Goal: Information Seeking & Learning: Learn about a topic

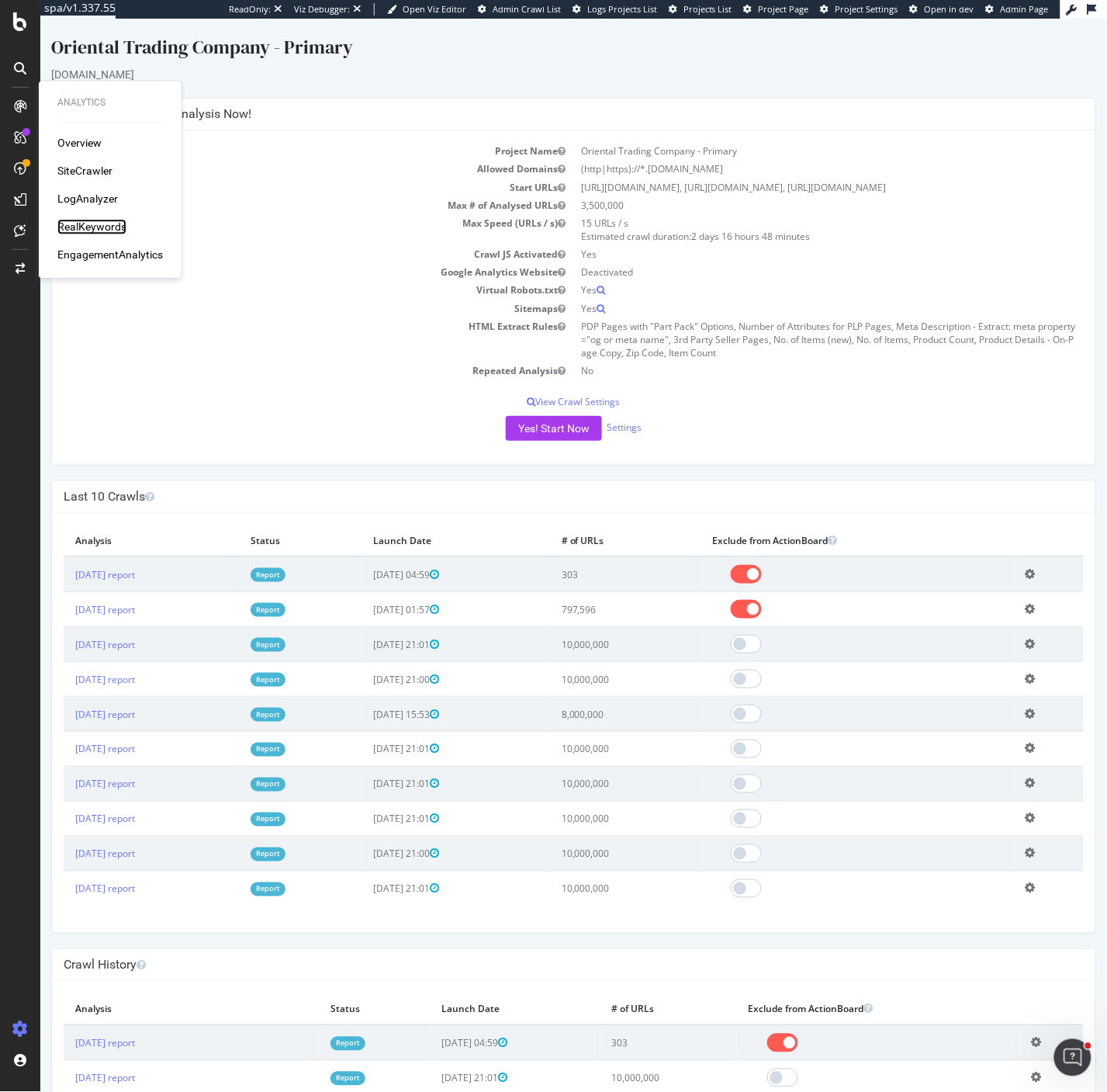
click at [76, 224] on div "RealKeywords" at bounding box center [92, 227] width 69 height 15
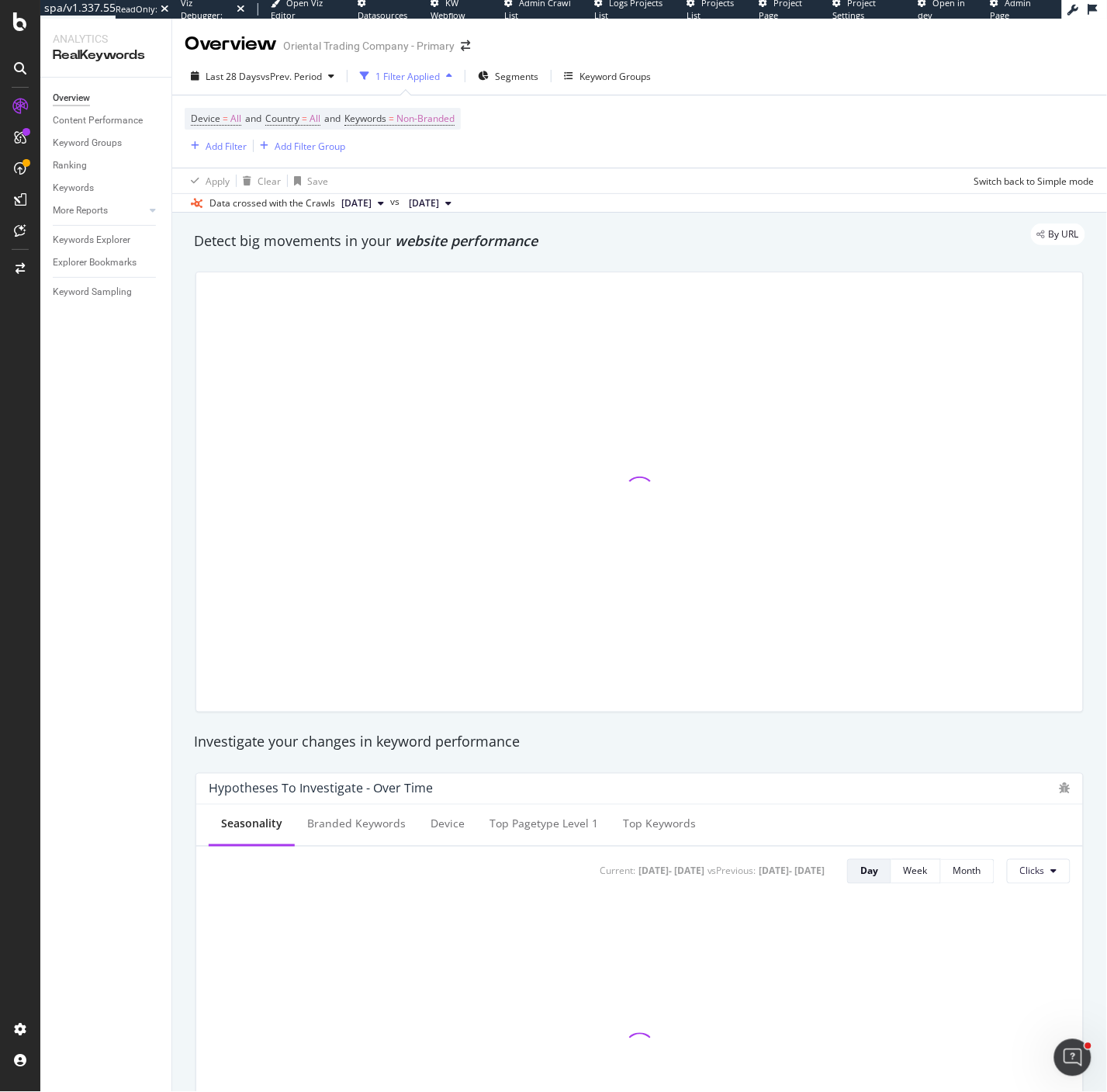
click at [461, 152] on div "Device = All and Country = All and Keywords = Non-Branded Add Filter Add Filter…" at bounding box center [323, 131] width 276 height 47
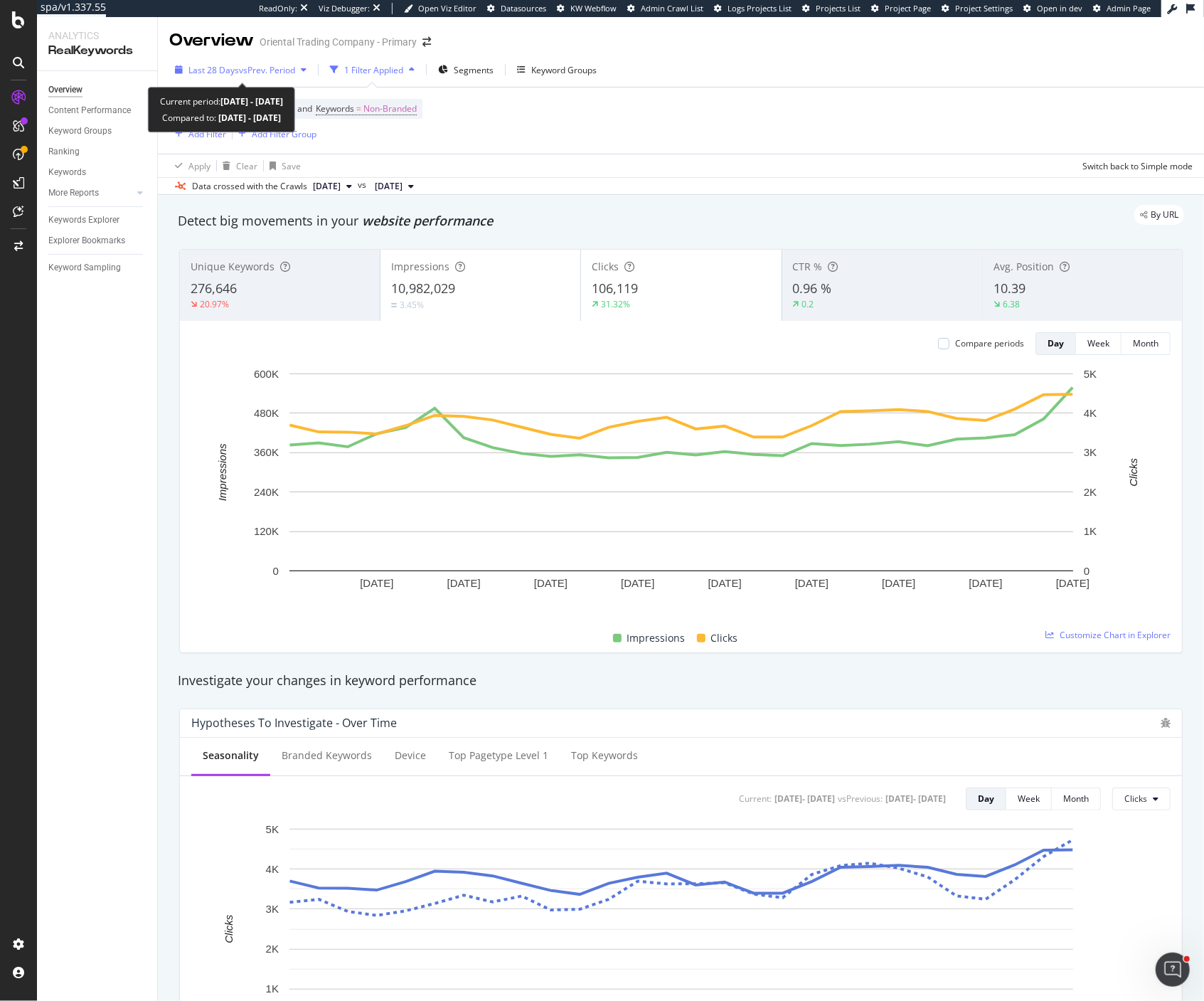
click at [246, 77] on div "Last 28 Days vs Prev. Period" at bounding box center [241, 69] width 143 height 21
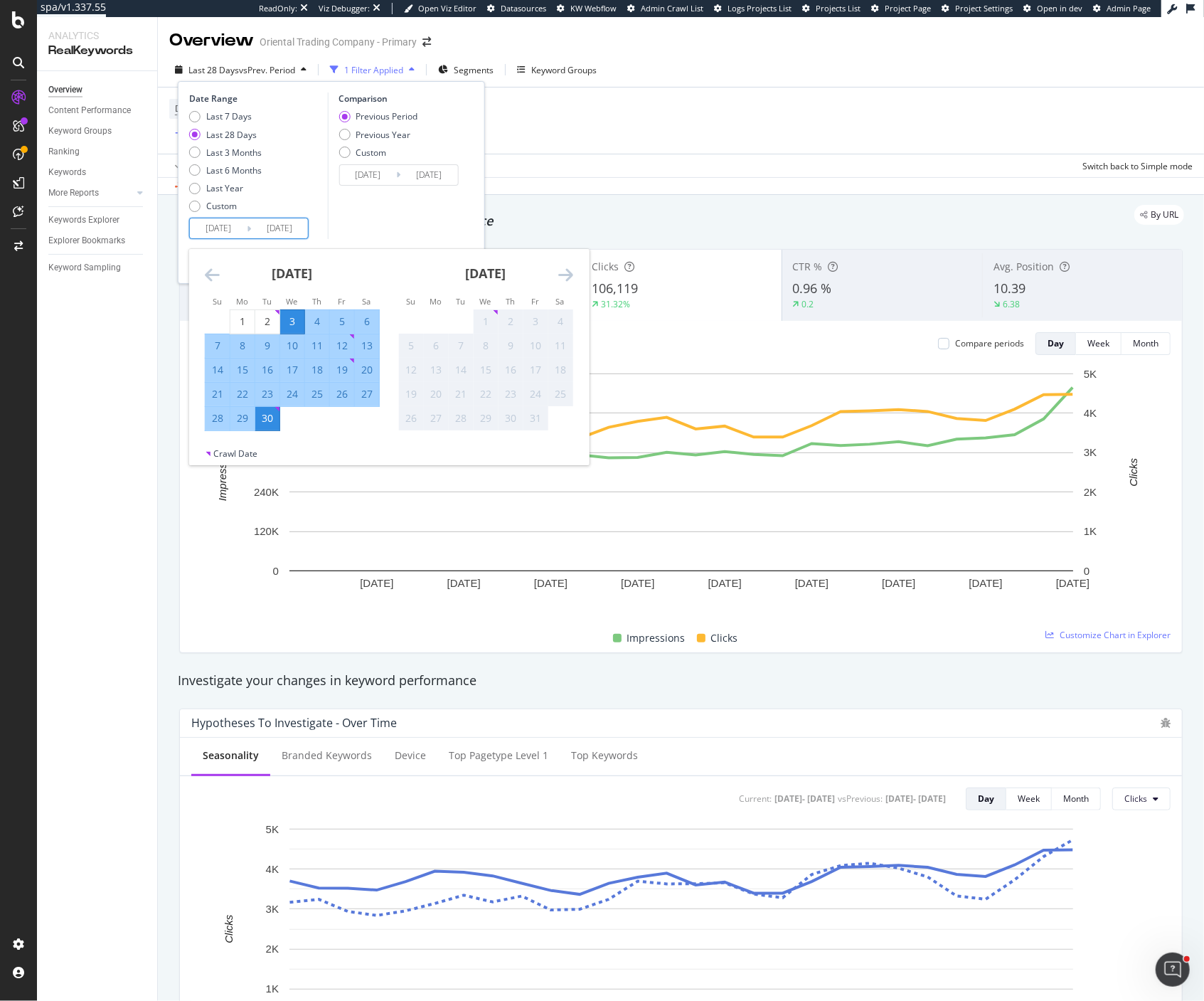
click at [213, 231] on input "[DATE]" at bounding box center [218, 228] width 57 height 20
click at [707, 561] on rect "A chart." at bounding box center [681, 472] width 783 height 198
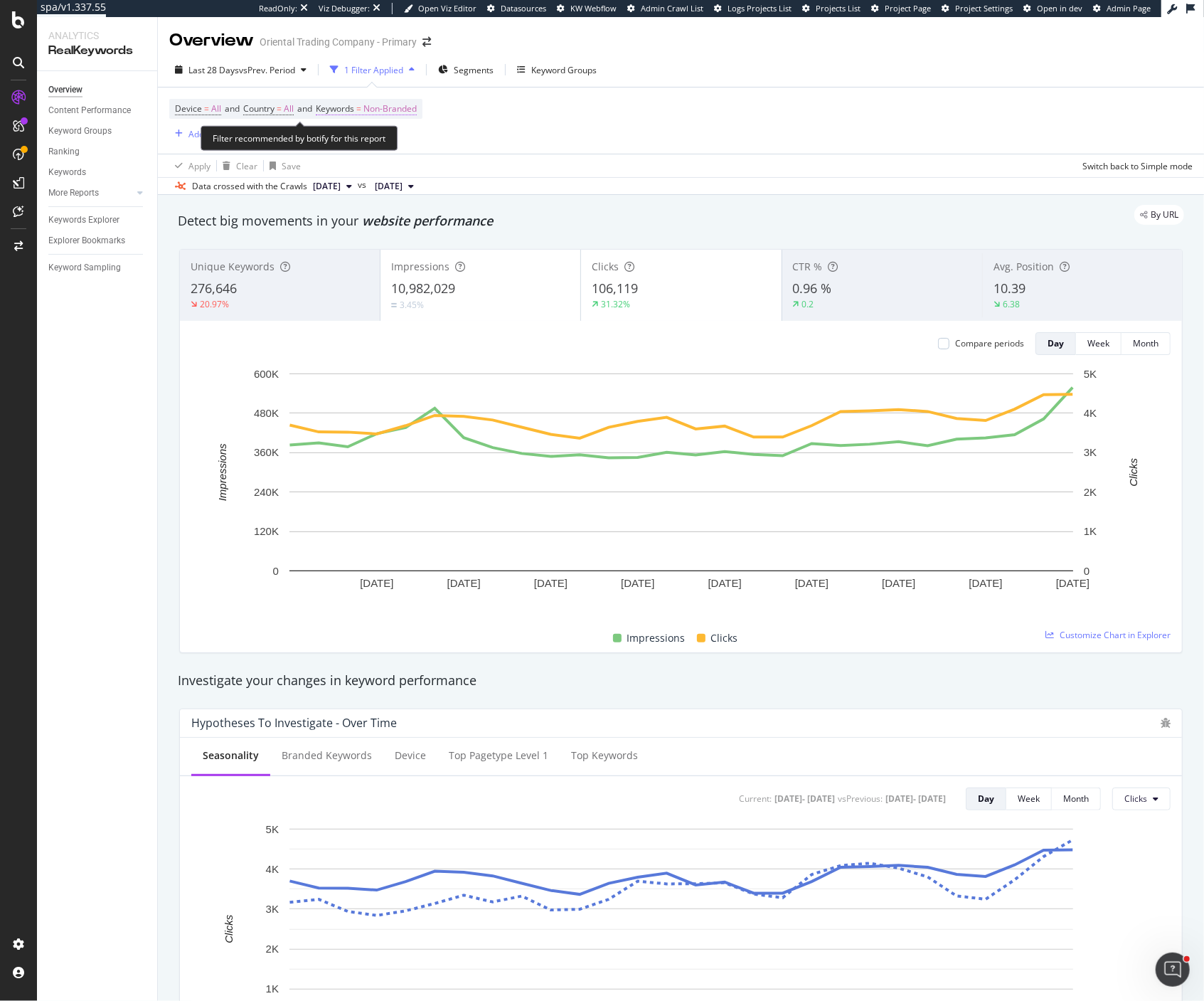
click at [395, 105] on span "Non-Branded" at bounding box center [390, 109] width 54 height 20
click at [352, 149] on div "Non-Branded" at bounding box center [375, 141] width 76 height 21
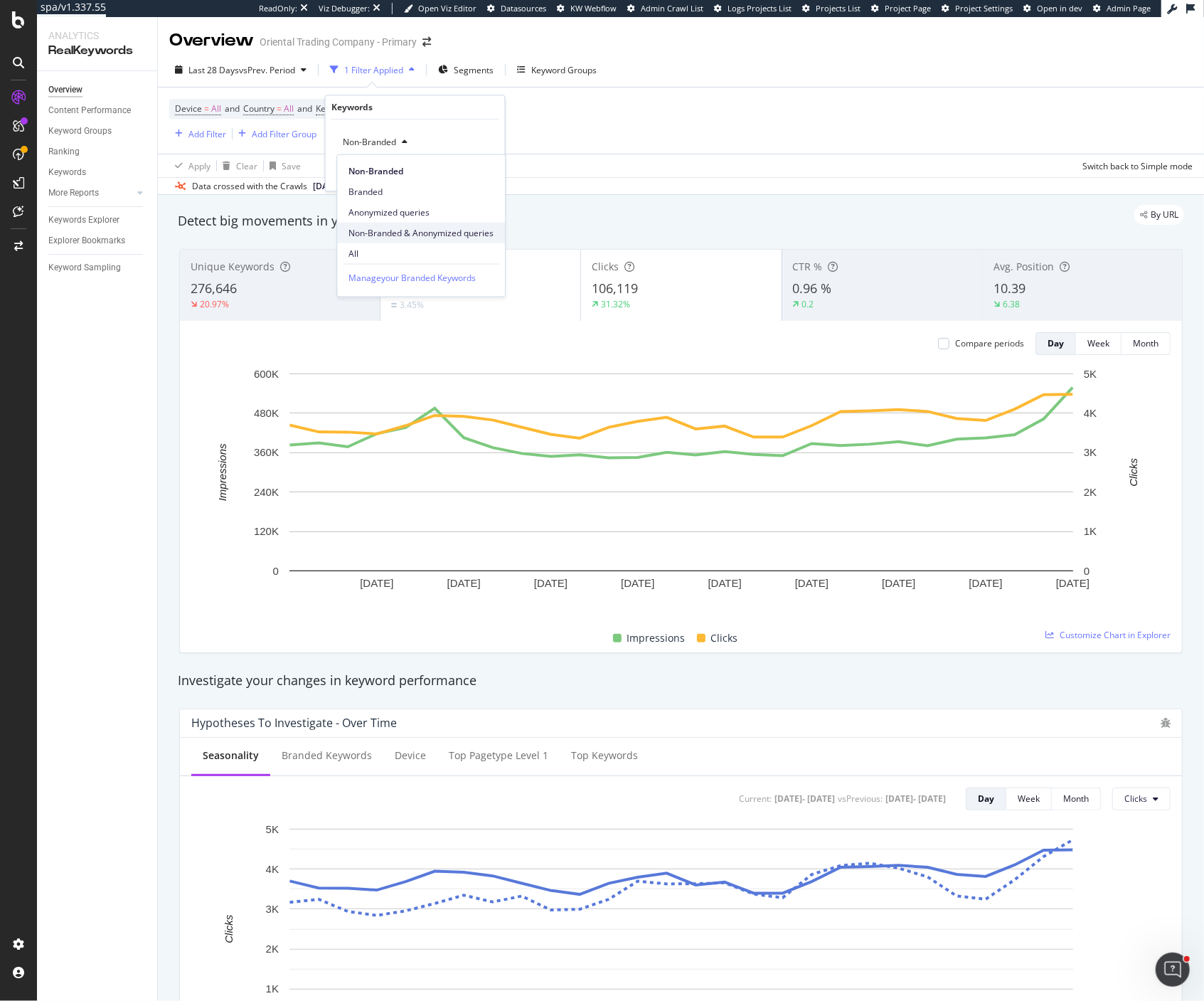
click at [352, 233] on span "Non-Branded & Anonymized queries" at bounding box center [421, 232] width 145 height 12
click at [478, 180] on div "Non-Branded & Anonymized queries Cancel Add filter Apply" at bounding box center [421, 155] width 190 height 71
click at [478, 173] on div "button" at bounding box center [473, 172] width 19 height 9
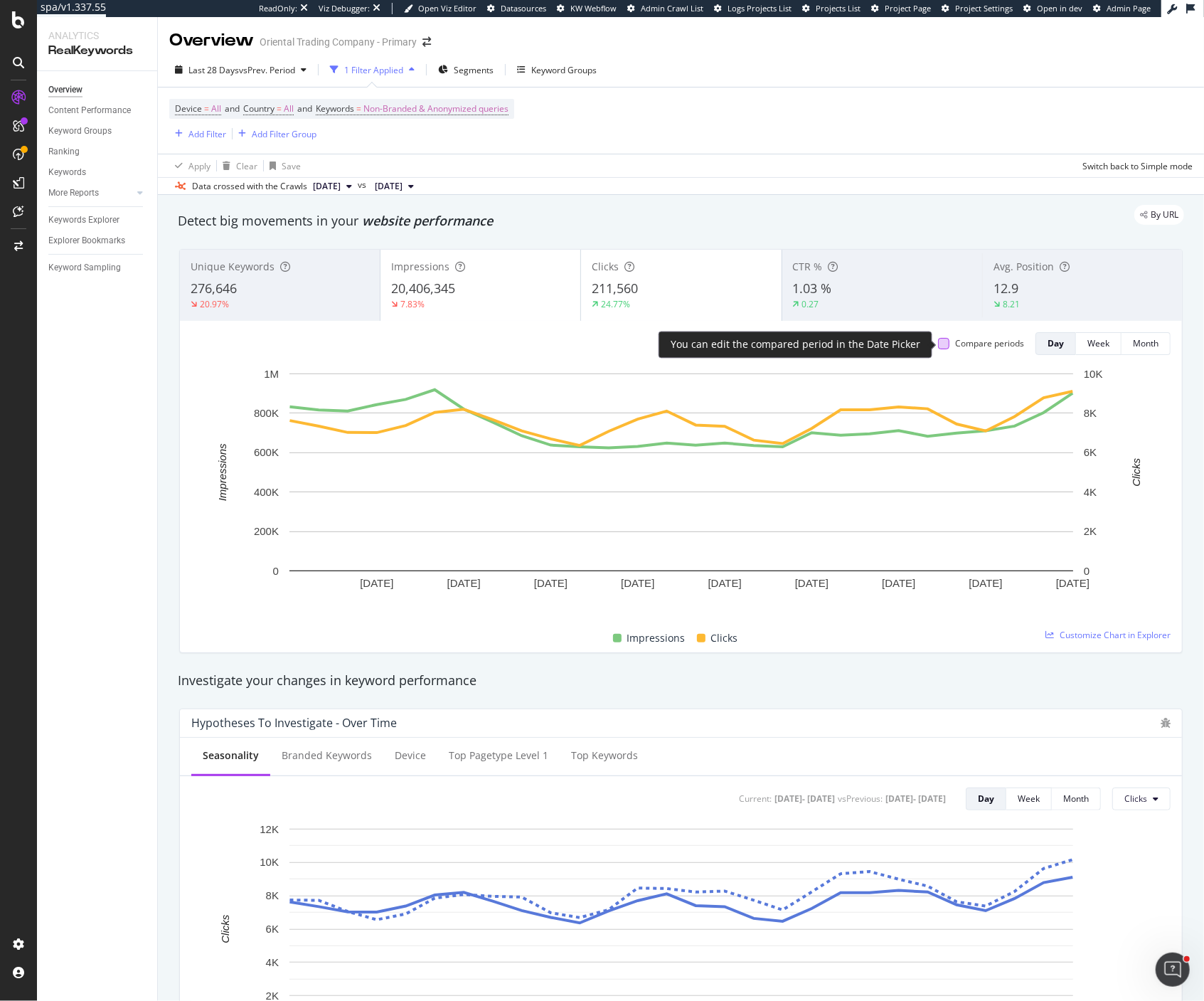
click at [944, 343] on div at bounding box center [943, 343] width 12 height 12
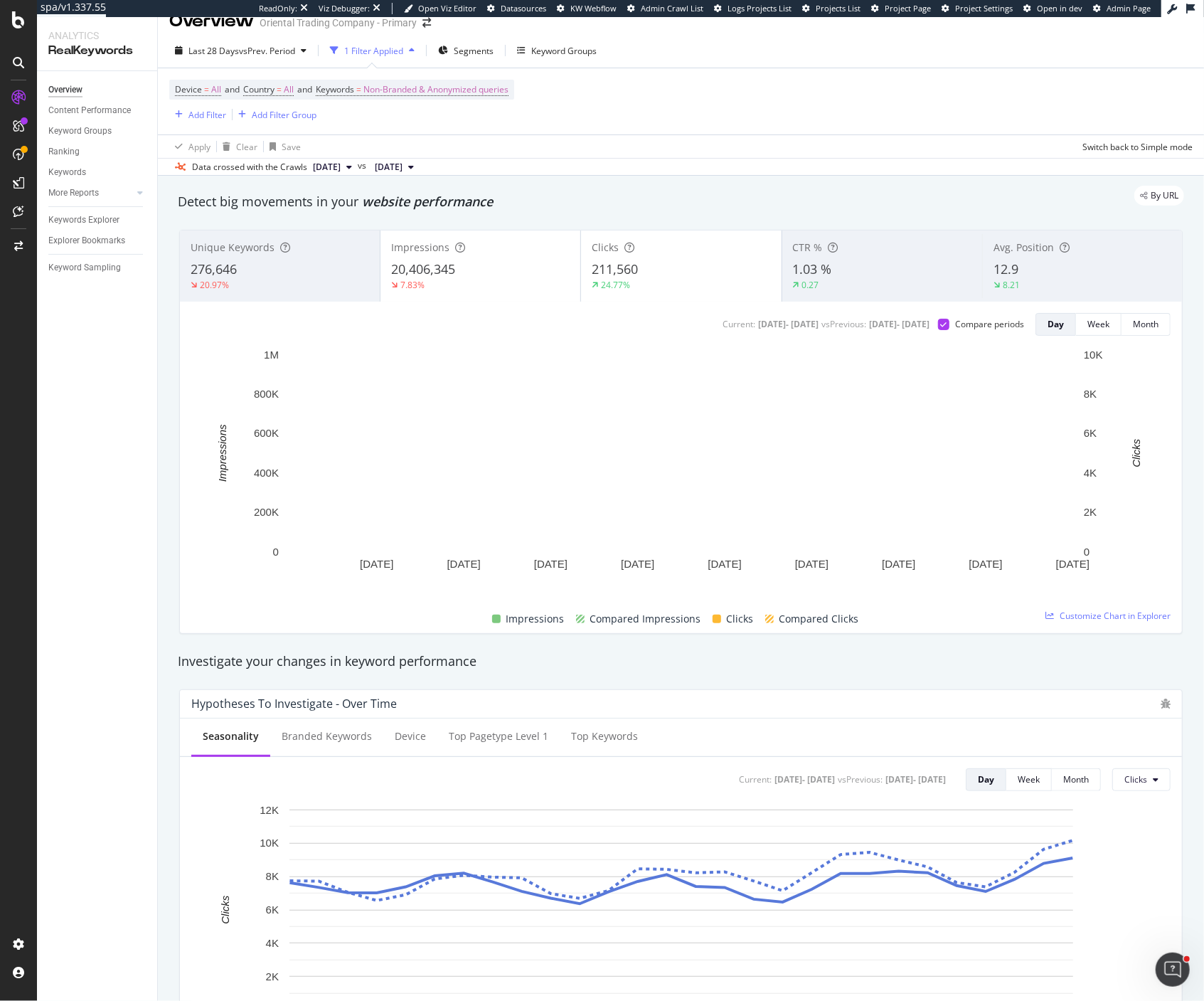
scroll to position [20, 0]
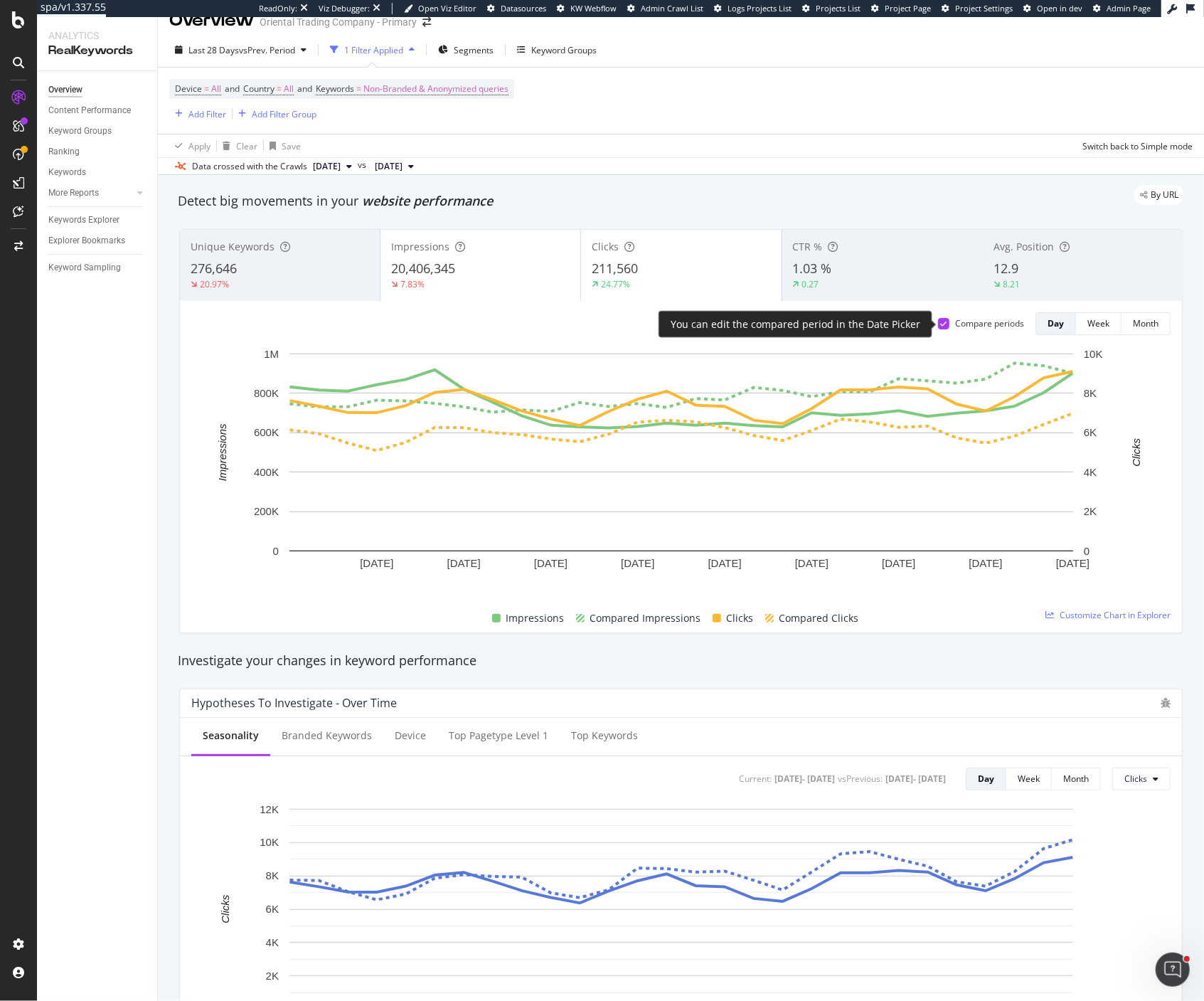
click at [944, 326] on icon at bounding box center [944, 323] width 6 height 7
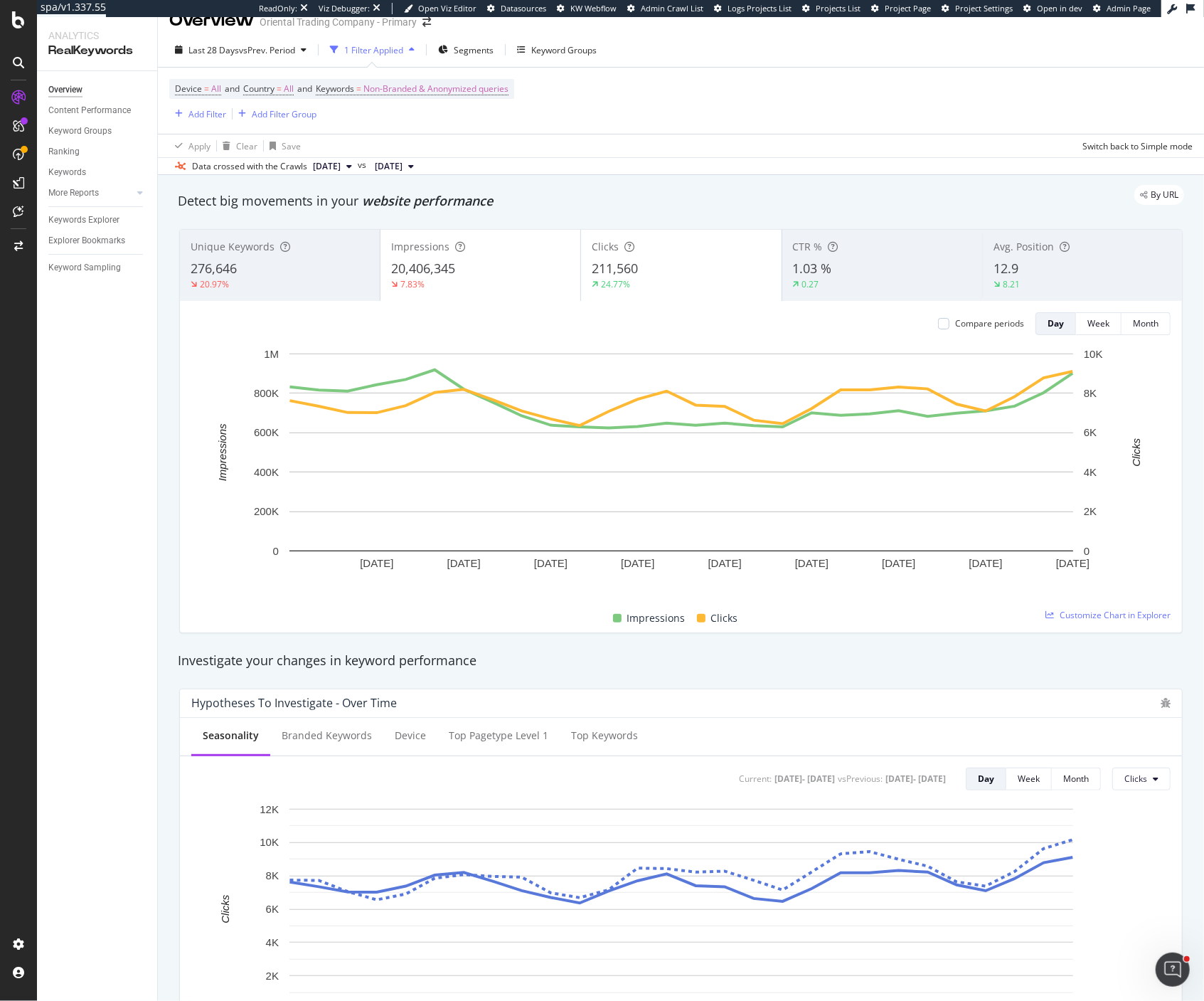
click at [467, 285] on div "7.83%" at bounding box center [481, 284] width 179 height 12
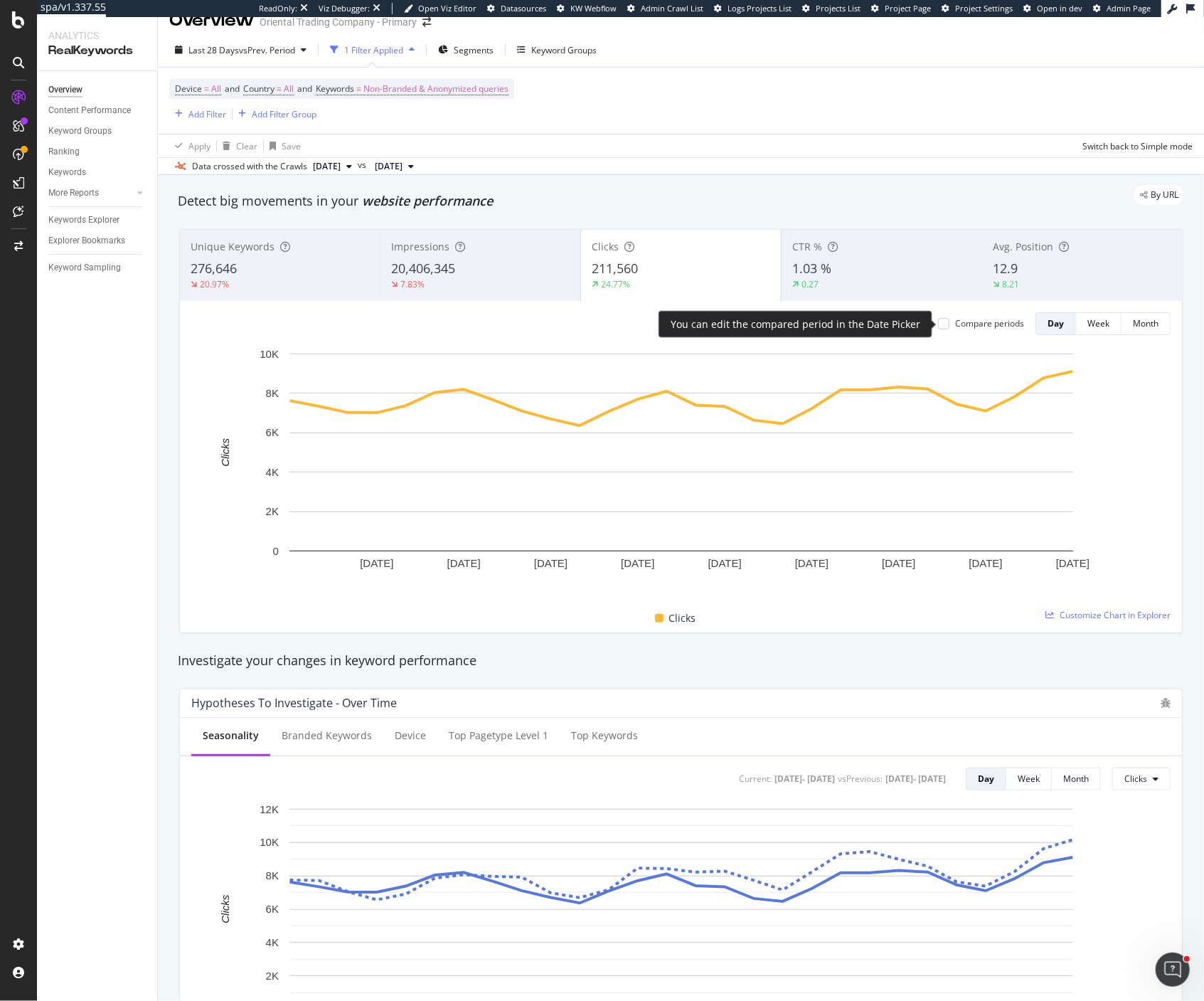
click at [951, 321] on div "Compare periods" at bounding box center [980, 324] width 86 height 12
click at [948, 322] on div at bounding box center [943, 323] width 12 height 12
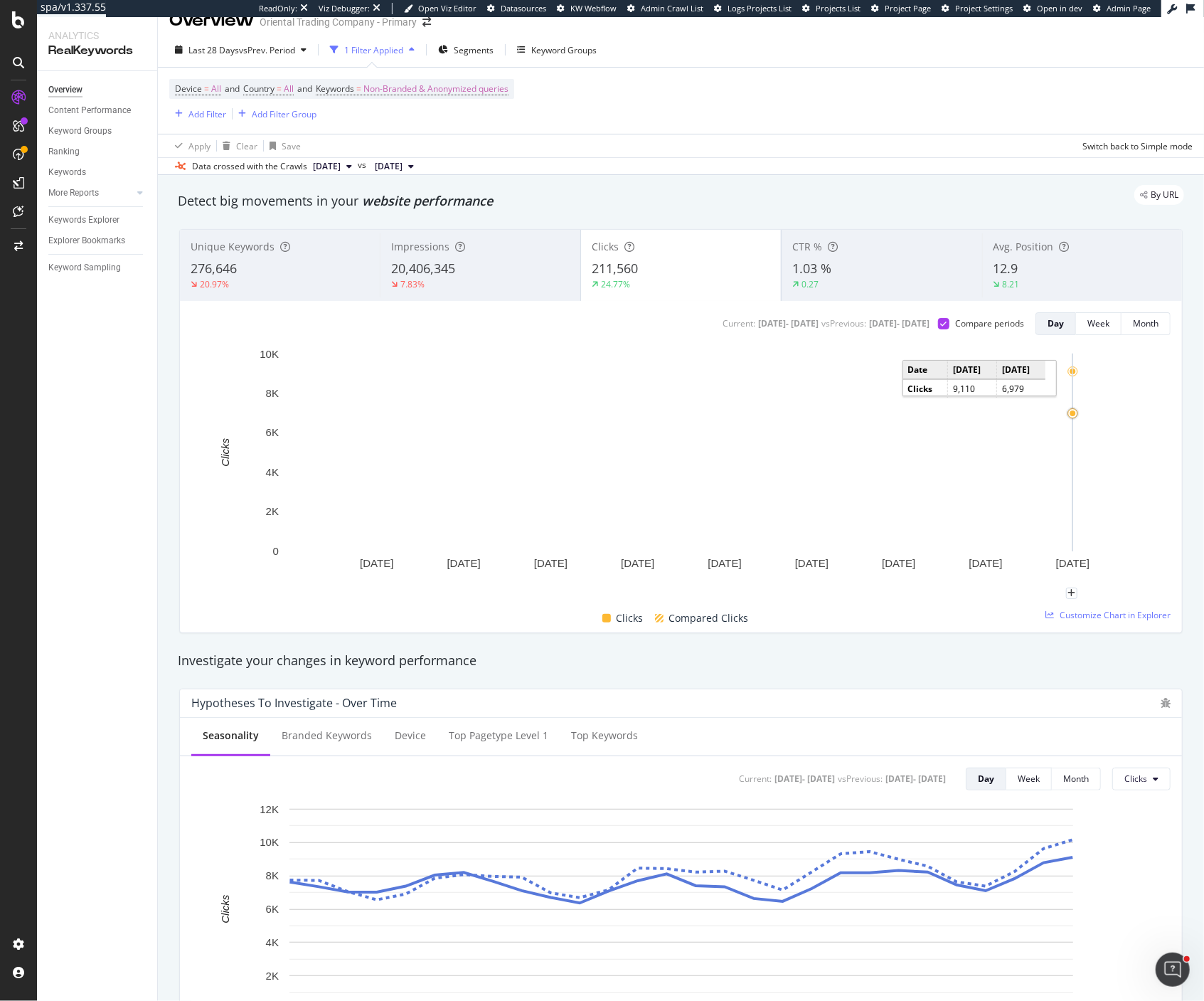
scroll to position [0, 0]
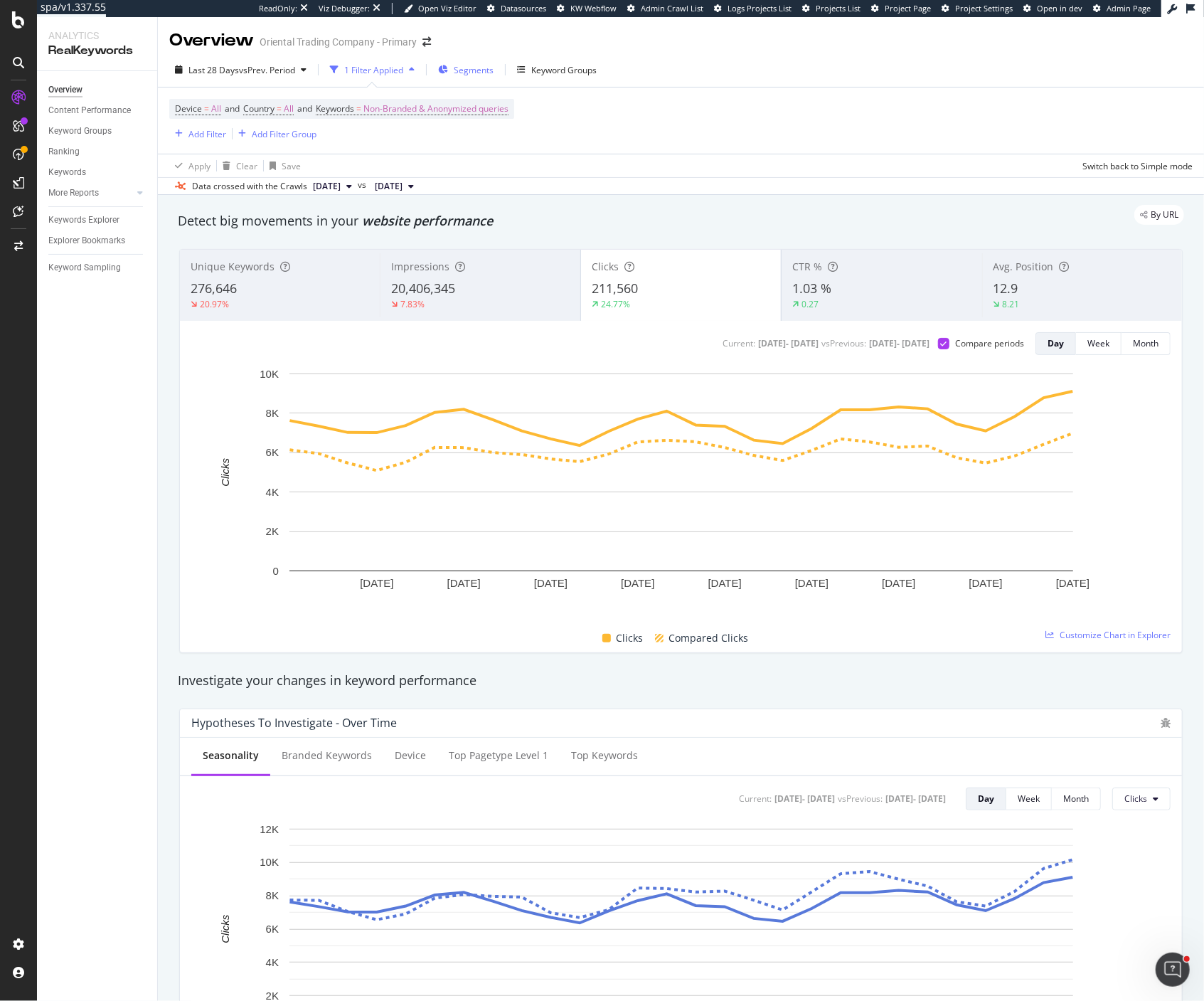
click at [484, 71] on span "Segments" at bounding box center [473, 70] width 40 height 12
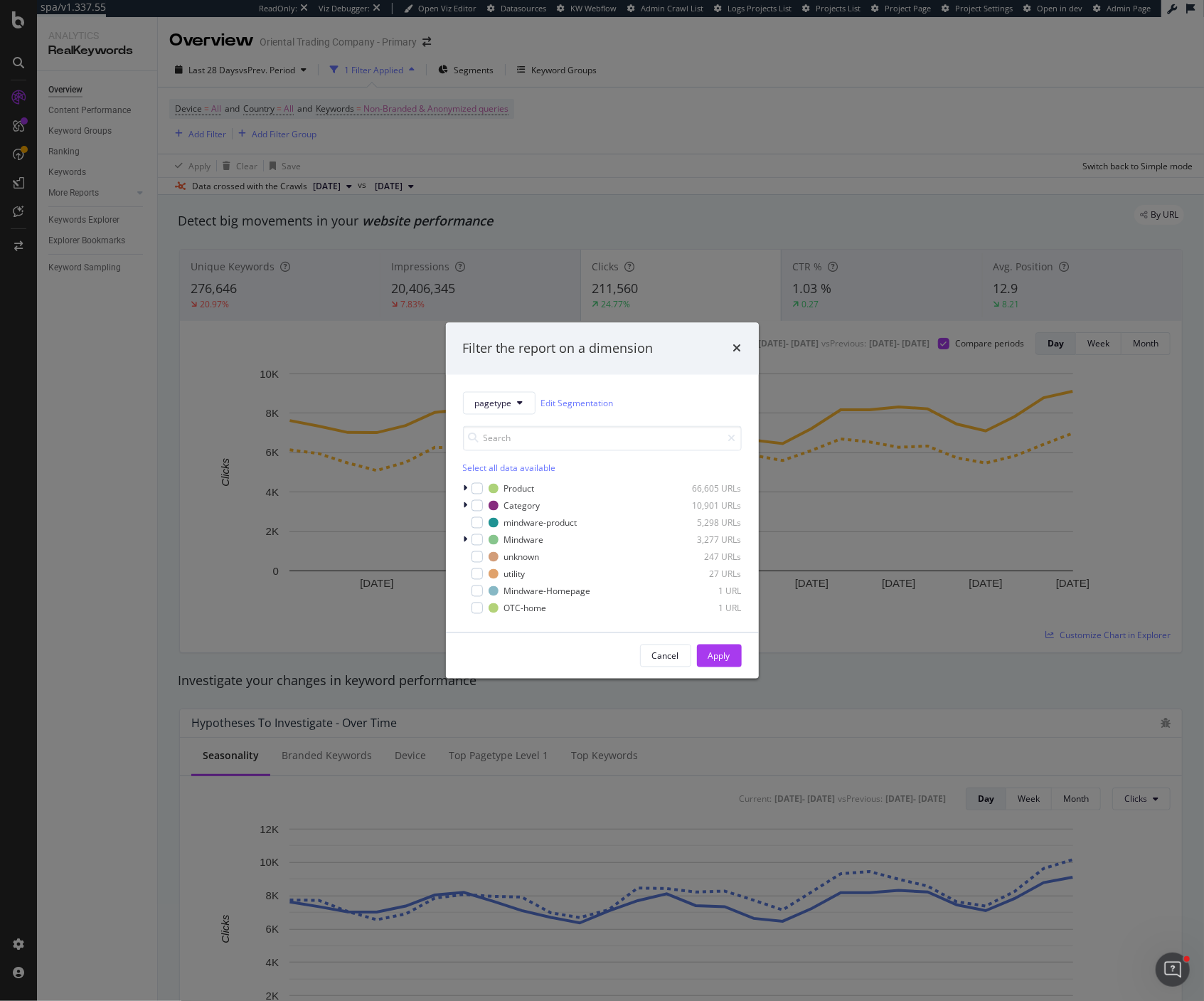
click at [576, 135] on div "Filter the report on a dimension pagetype Edit Segmentation Select all data ava…" at bounding box center [602, 500] width 1204 height 1001
